Goal: Transaction & Acquisition: Register for event/course

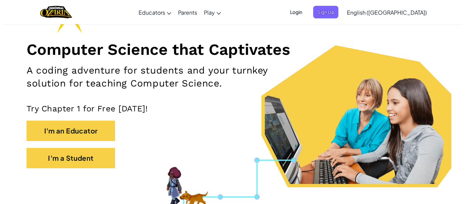
scroll to position [70, 0]
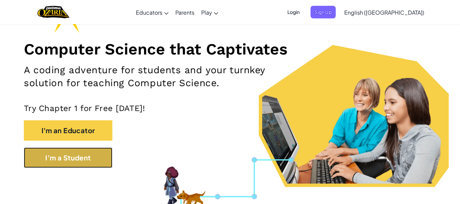
click at [104, 155] on button "I'm a Student" at bounding box center [68, 158] width 89 height 20
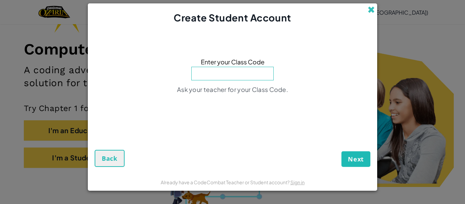
click at [369, 9] on span at bounding box center [371, 9] width 7 height 7
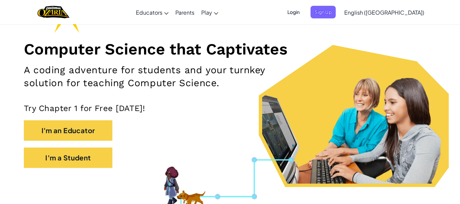
click at [304, 13] on span "Login" at bounding box center [293, 12] width 20 height 13
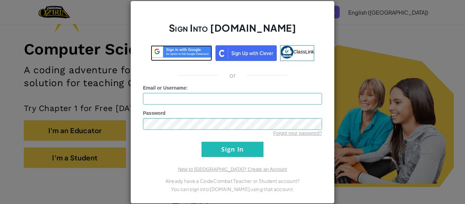
click at [190, 53] on img at bounding box center [181, 51] width 61 height 13
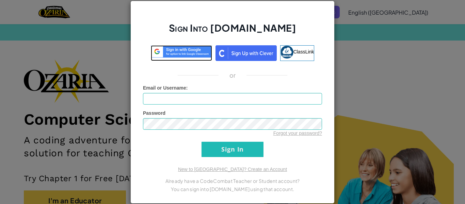
click at [189, 55] on img at bounding box center [181, 51] width 61 height 13
click at [169, 54] on img at bounding box center [181, 51] width 61 height 13
click at [169, 53] on img at bounding box center [181, 51] width 61 height 13
click at [174, 54] on img at bounding box center [181, 51] width 61 height 13
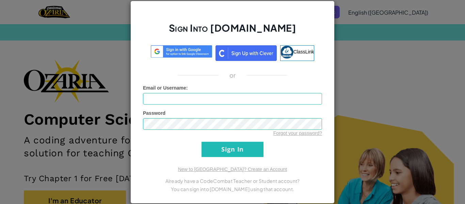
click at [232, 88] on div "Email or Username :" at bounding box center [232, 94] width 179 height 20
click at [232, 95] on input "Email or Username :" at bounding box center [232, 99] width 179 height 12
type input "[EMAIL_ADDRESS][DOMAIN_NAME]"
click at [202, 142] on input "Sign In" at bounding box center [233, 149] width 62 height 15
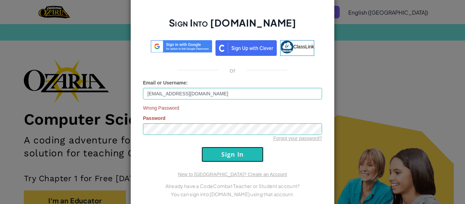
click at [227, 155] on input "Sign In" at bounding box center [233, 154] width 62 height 15
click at [225, 148] on input "Sign In" at bounding box center [233, 154] width 62 height 15
click at [379, 81] on div "Sign Into [DOMAIN_NAME] ClassLink or Email or Username : [EMAIL_ADDRESS][DOMAIN…" at bounding box center [232, 102] width 465 height 204
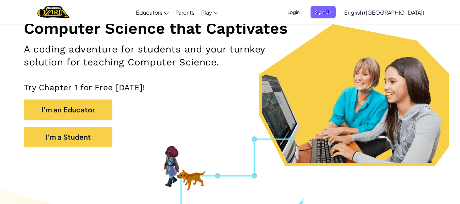
scroll to position [91, 0]
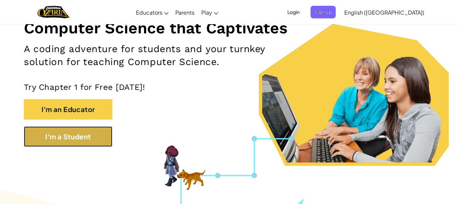
click at [83, 130] on button "I'm a Student" at bounding box center [68, 136] width 89 height 20
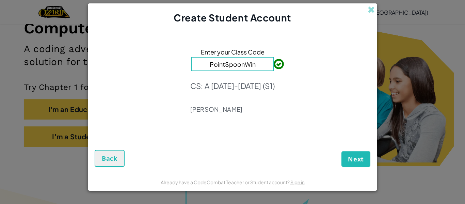
type input "PointSpoonWin"
click at [357, 160] on span "Next" at bounding box center [356, 159] width 16 height 8
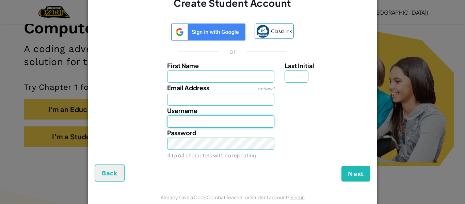
type input "[EMAIL_ADDRESS][DOMAIN_NAME]"
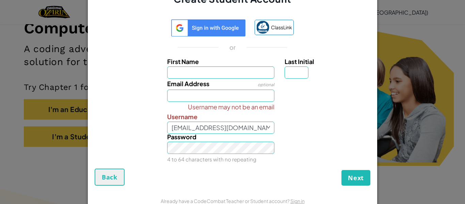
click at [215, 25] on img at bounding box center [208, 27] width 75 height 17
click at [214, 30] on img at bounding box center [208, 27] width 75 height 17
click at [230, 68] on input "First Name" at bounding box center [221, 72] width 108 height 12
click at [106, 182] on button "Back" at bounding box center [110, 177] width 30 height 17
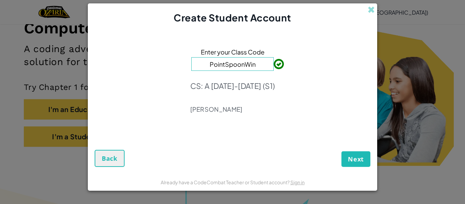
click at [367, 3] on div "Create Student Account Enter your Class Code PointSpoonWin CS: A [DATE]-[DATE] …" at bounding box center [232, 102] width 465 height 204
click at [369, 6] on span at bounding box center [371, 9] width 7 height 7
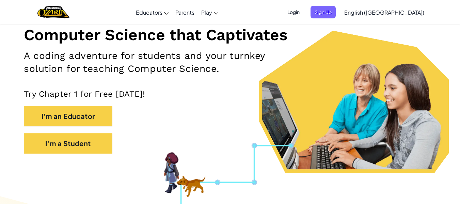
scroll to position [0, 0]
